Goal: Book appointment/travel/reservation

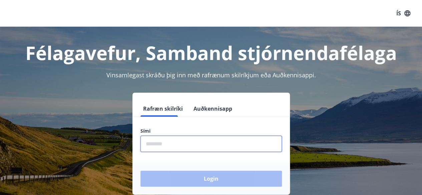
click at [152, 145] on input "phone" at bounding box center [212, 144] width 142 height 16
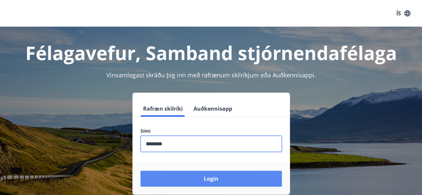
type input "********"
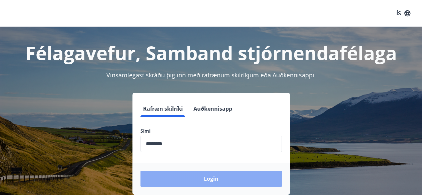
click at [191, 181] on button "Login" at bounding box center [212, 179] width 142 height 16
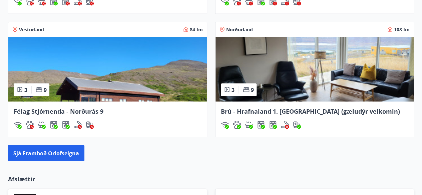
scroll to position [641, 0]
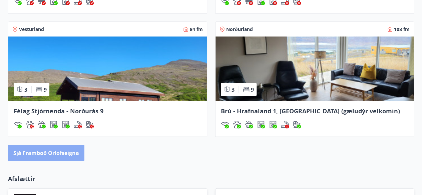
click at [55, 153] on button "Sjá framboð orlofseigna" at bounding box center [46, 153] width 76 height 16
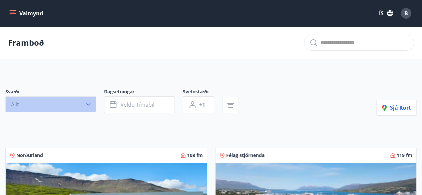
click at [89, 105] on icon "button" at bounding box center [88, 104] width 7 height 7
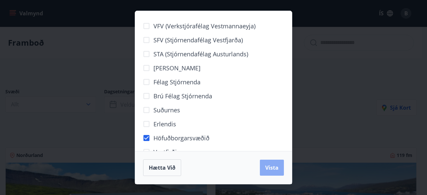
click at [265, 169] on button "Vista" at bounding box center [272, 168] width 24 height 16
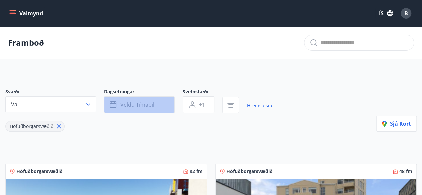
click at [153, 105] on span "Veldu tímabil" at bounding box center [138, 104] width 34 height 7
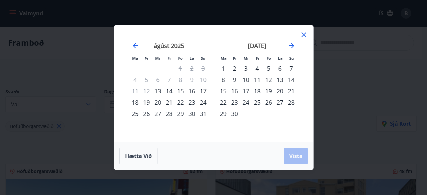
click at [181, 91] on div "15" at bounding box center [180, 90] width 11 height 11
click at [205, 91] on div "17" at bounding box center [203, 90] width 11 height 11
click at [293, 161] on button "Vista" at bounding box center [296, 156] width 24 height 16
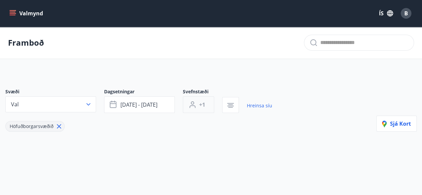
click at [204, 107] on span "+1" at bounding box center [202, 104] width 6 height 7
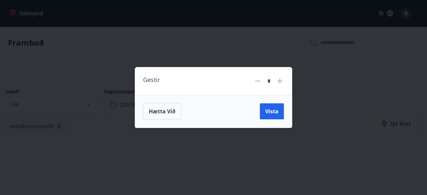
click at [280, 82] on icon at bounding box center [280, 81] width 8 height 8
type input "*"
click at [276, 108] on span "Vista" at bounding box center [272, 111] width 13 height 7
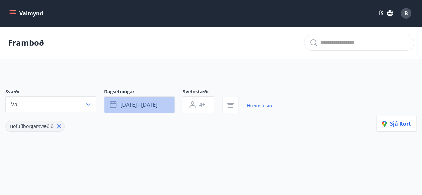
click at [142, 106] on span "[DATE] - [DATE]" at bounding box center [139, 104] width 37 height 7
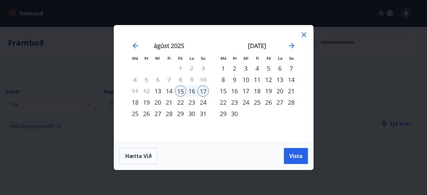
click at [180, 101] on div "22" at bounding box center [180, 102] width 11 height 11
click at [206, 103] on div "24" at bounding box center [203, 102] width 11 height 11
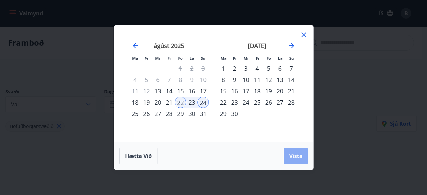
click at [296, 158] on span "Vista" at bounding box center [296, 156] width 13 height 7
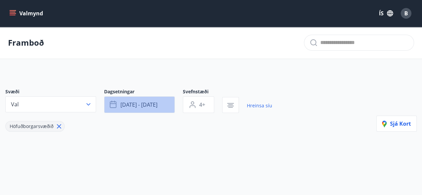
click at [116, 108] on icon "button" at bounding box center [113, 105] width 7 height 7
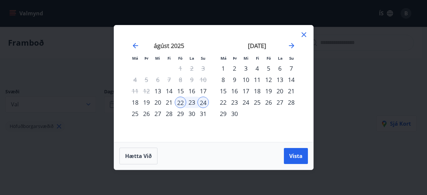
click at [271, 104] on div "26" at bounding box center [268, 102] width 11 height 11
click at [291, 103] on div "28" at bounding box center [291, 102] width 11 height 11
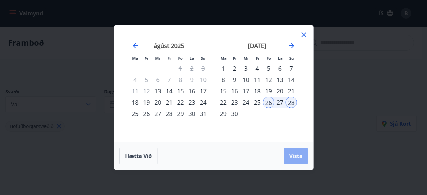
click at [295, 154] on span "Vista" at bounding box center [296, 156] width 13 height 7
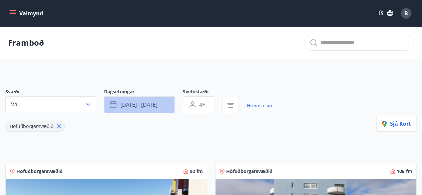
click at [150, 109] on button "[DATE] - [DATE]" at bounding box center [139, 105] width 71 height 17
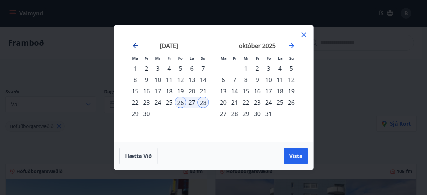
click at [135, 48] on icon "Move backward to switch to the previous month." at bounding box center [135, 45] width 5 height 5
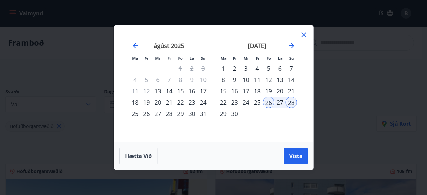
click at [180, 92] on div "15" at bounding box center [180, 90] width 11 height 11
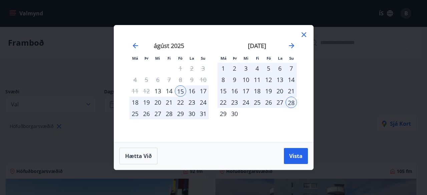
click at [203, 91] on div "17" at bounding box center [203, 90] width 11 height 11
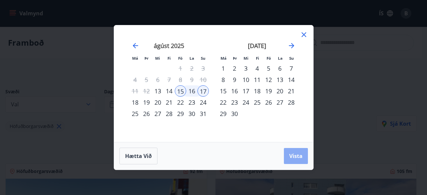
click at [290, 157] on span "Vista" at bounding box center [296, 156] width 13 height 7
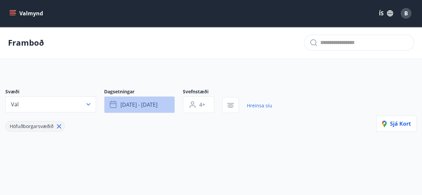
click at [164, 101] on button "[DATE] - [DATE]" at bounding box center [139, 105] width 71 height 17
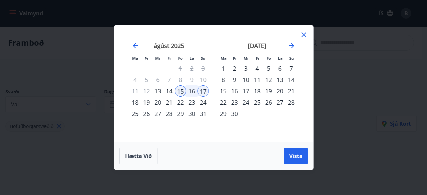
click at [180, 115] on div "29" at bounding box center [180, 113] width 11 height 11
click at [204, 112] on div "31" at bounding box center [203, 113] width 11 height 11
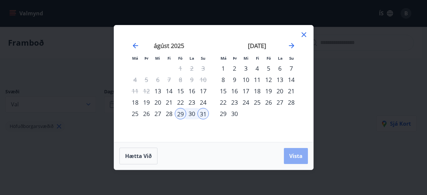
click at [291, 161] on button "Vista" at bounding box center [296, 156] width 24 height 16
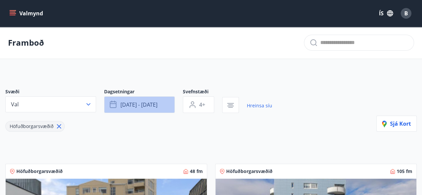
click at [134, 108] on button "[DATE] - [DATE]" at bounding box center [139, 105] width 71 height 17
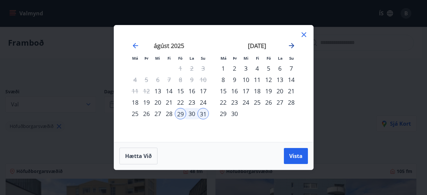
click at [291, 48] on icon "Move forward to switch to the next month." at bounding box center [292, 46] width 8 height 8
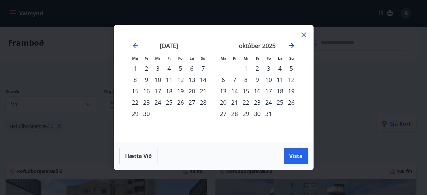
click at [291, 48] on icon "Move forward to switch to the next month." at bounding box center [292, 46] width 8 height 8
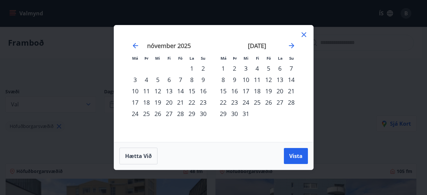
click at [269, 80] on div "12" at bounding box center [268, 79] width 11 height 11
click at [224, 92] on div "15" at bounding box center [223, 90] width 11 height 11
click at [293, 157] on span "Vista" at bounding box center [296, 156] width 13 height 7
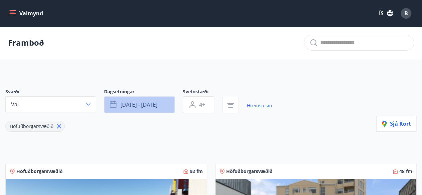
click at [156, 109] on button "[DATE] - [DATE]" at bounding box center [139, 105] width 71 height 17
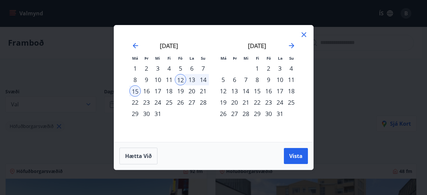
click at [146, 114] on div "30" at bounding box center [146, 113] width 11 height 11
click at [292, 68] on div "4" at bounding box center [291, 68] width 11 height 11
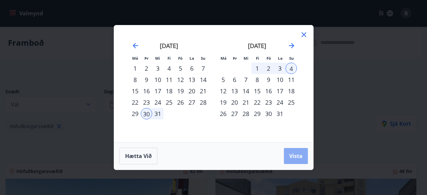
click at [297, 158] on span "Vista" at bounding box center [296, 156] width 13 height 7
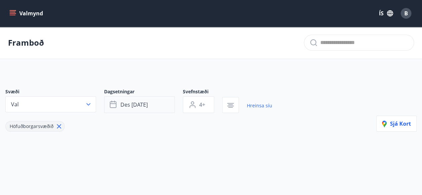
click at [154, 109] on button "des [DATE]" at bounding box center [139, 105] width 71 height 17
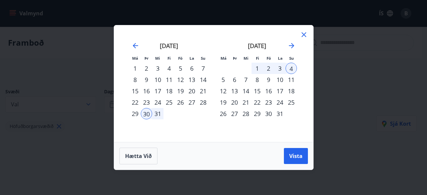
click at [257, 69] on div "1" at bounding box center [257, 68] width 11 height 11
click at [292, 70] on div "4" at bounding box center [291, 68] width 11 height 11
click at [295, 159] on span "Vista" at bounding box center [296, 156] width 13 height 7
